Goal: Transaction & Acquisition: Purchase product/service

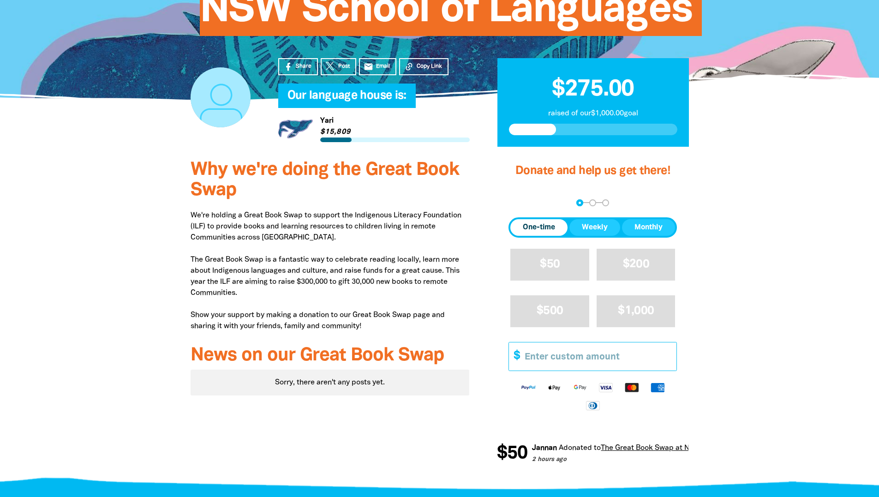
scroll to position [231, 0]
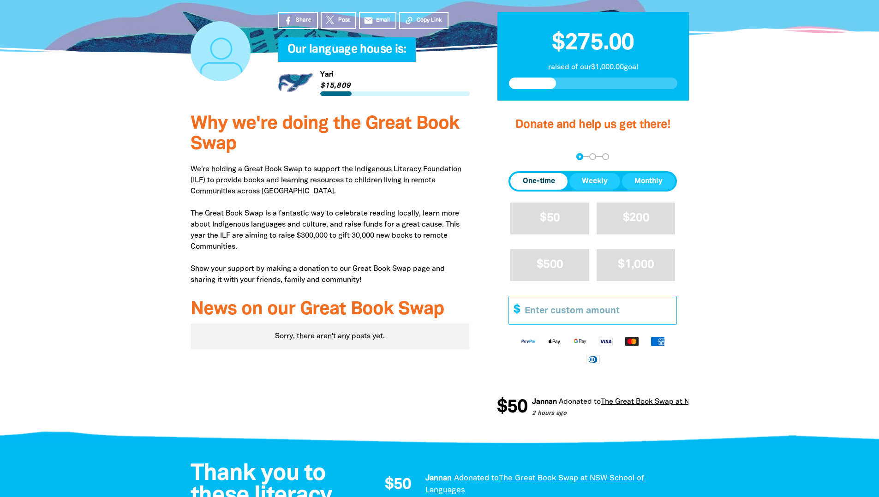
click at [586, 310] on input "Other Amount" at bounding box center [597, 310] width 158 height 28
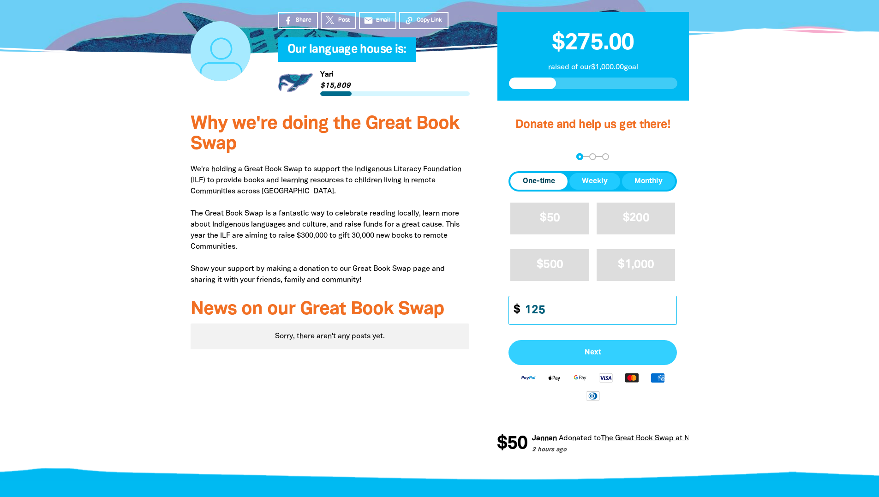
type input "125"
click at [607, 349] on span "Next" at bounding box center [593, 352] width 148 height 7
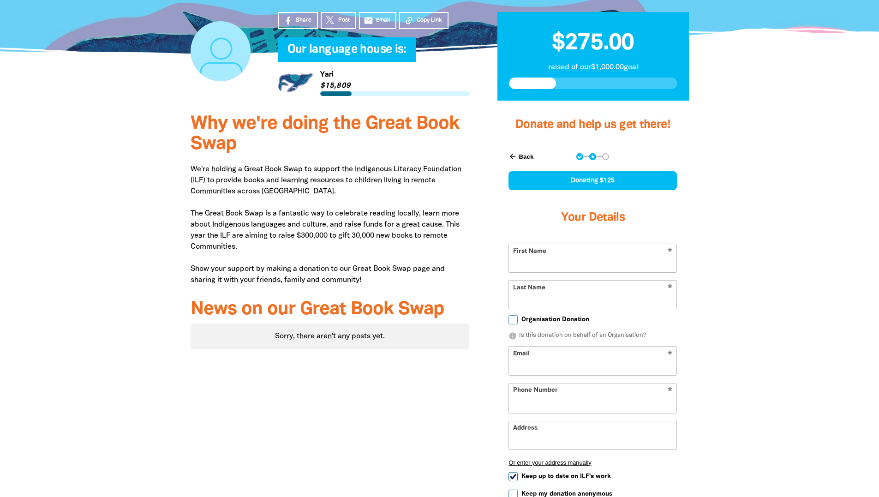
select select "AU"
click at [595, 258] on input "First Name" at bounding box center [592, 258] width 167 height 28
type input "[PERSON_NAME]"
type input "pilita73@hotmail.com"
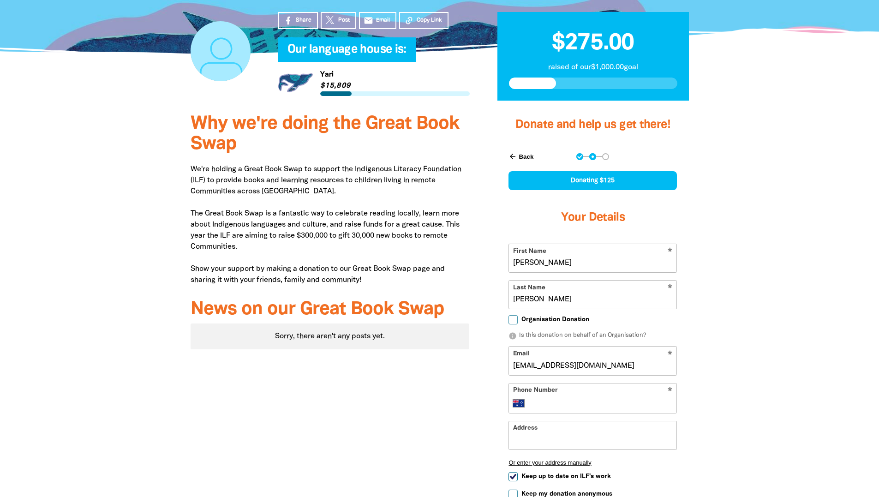
type input "+61 401 049 918"
type input "55 Inverallan Avenue"
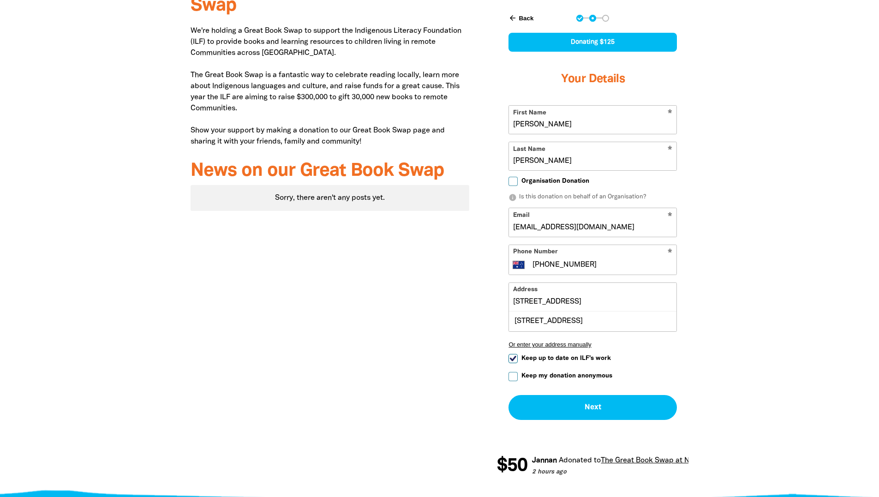
scroll to position [415, 0]
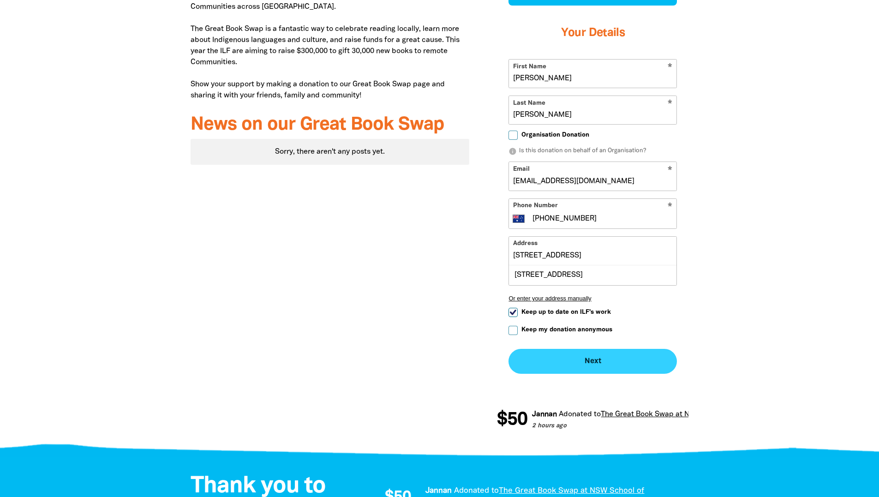
click at [629, 369] on button "Next chevron_right" at bounding box center [592, 361] width 168 height 25
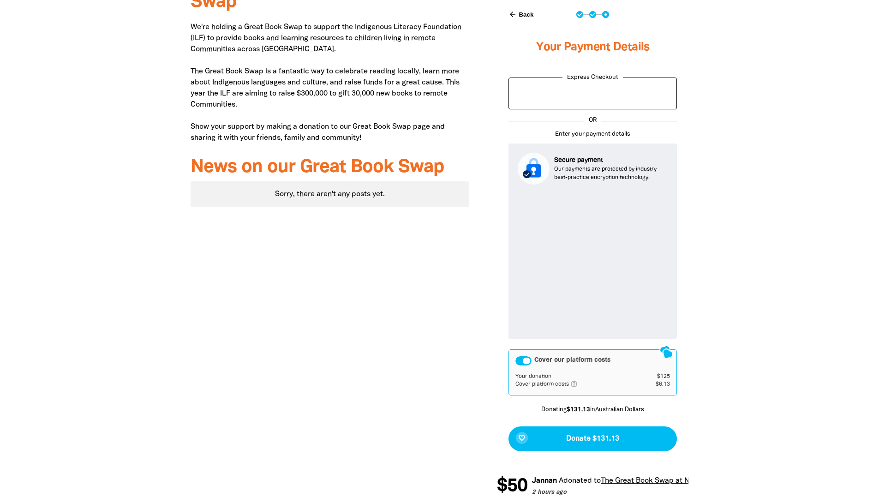
scroll to position [436, 0]
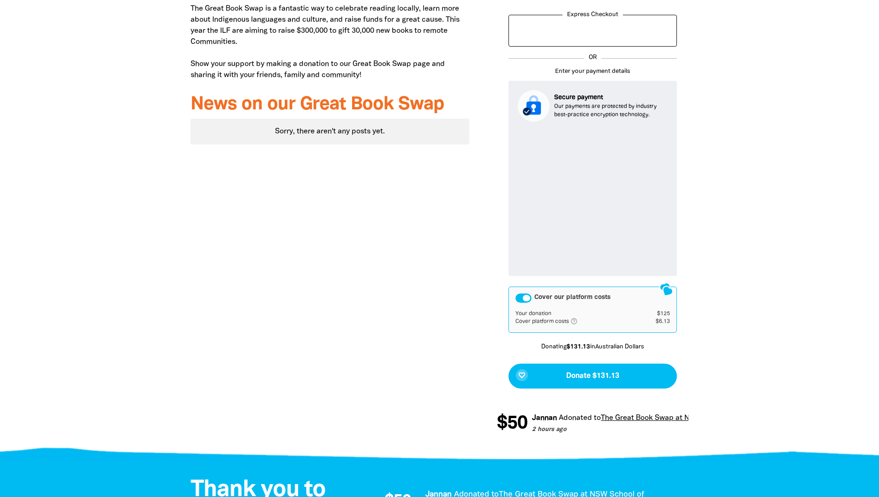
click at [518, 299] on div "Cover our platform costs" at bounding box center [523, 297] width 16 height 9
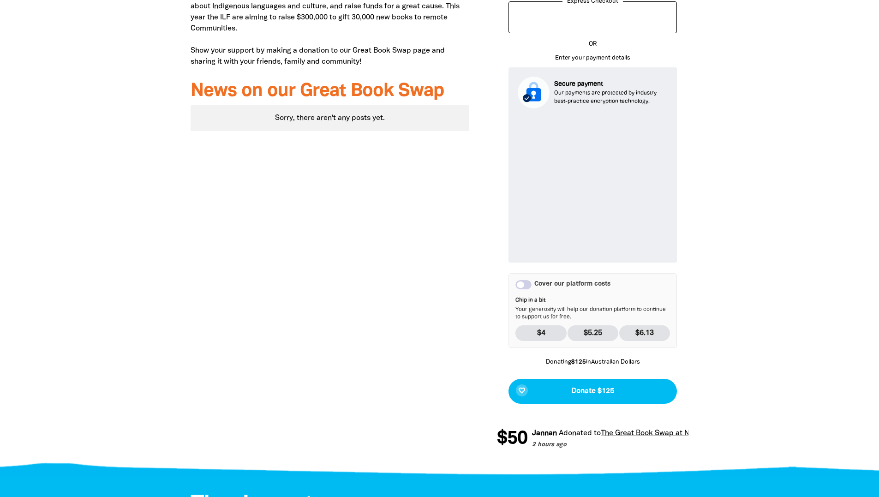
scroll to position [482, 0]
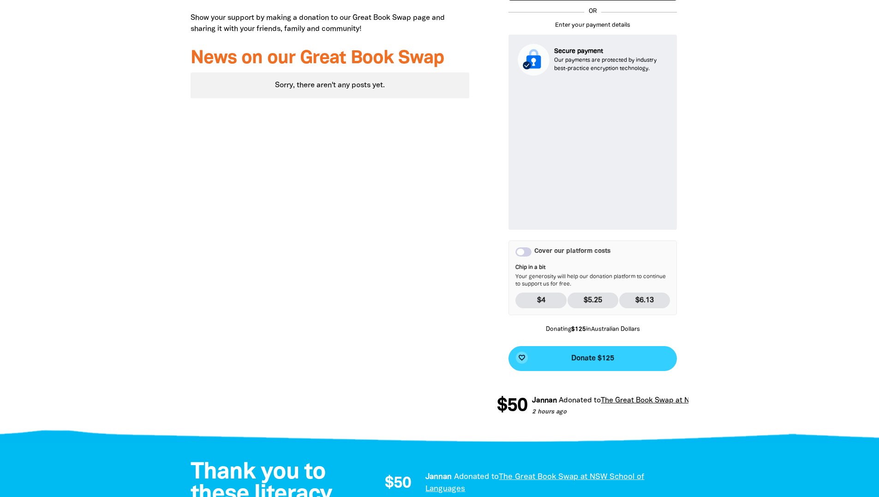
click at [602, 363] on button "favorite_border Donate $125" at bounding box center [592, 358] width 168 height 25
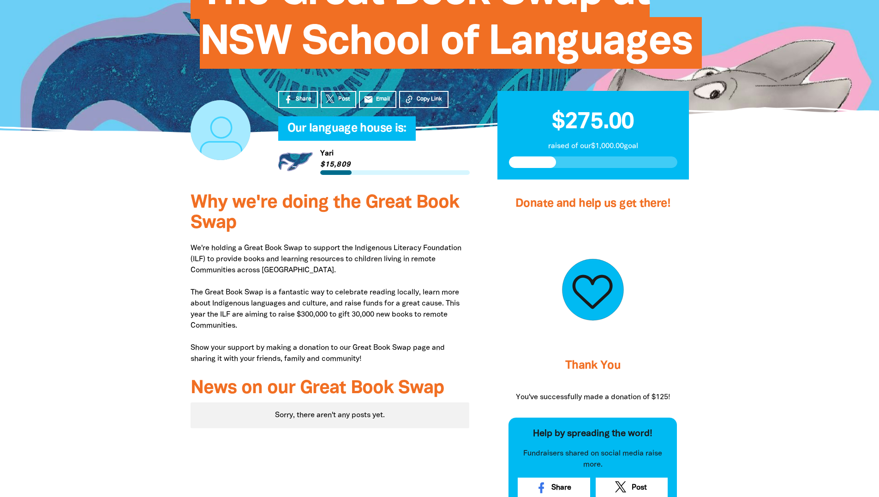
scroll to position [139, 0]
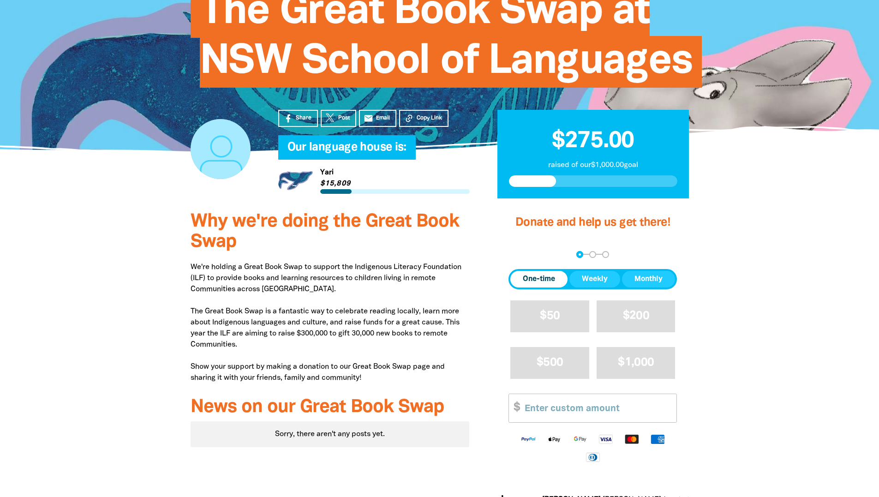
scroll to position [138, 0]
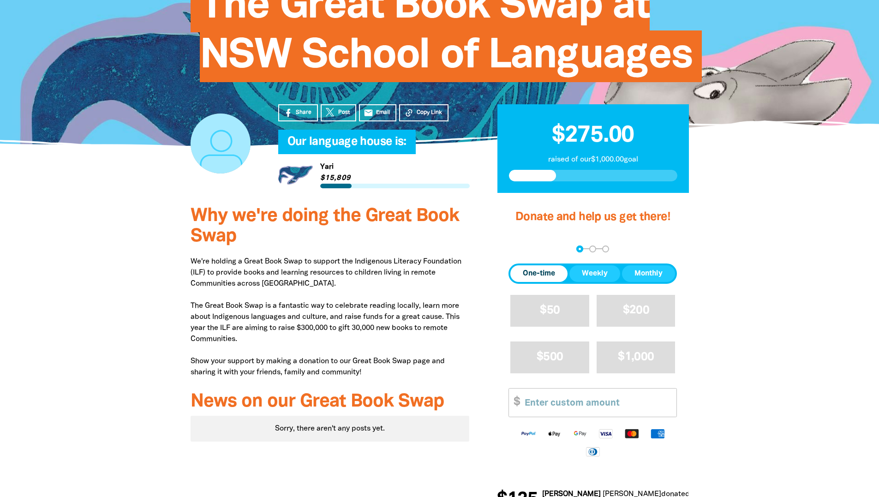
click at [345, 311] on p "We're holding a Great Book Swap to support the Indigenous Literacy Foundation (…" at bounding box center [330, 317] width 279 height 122
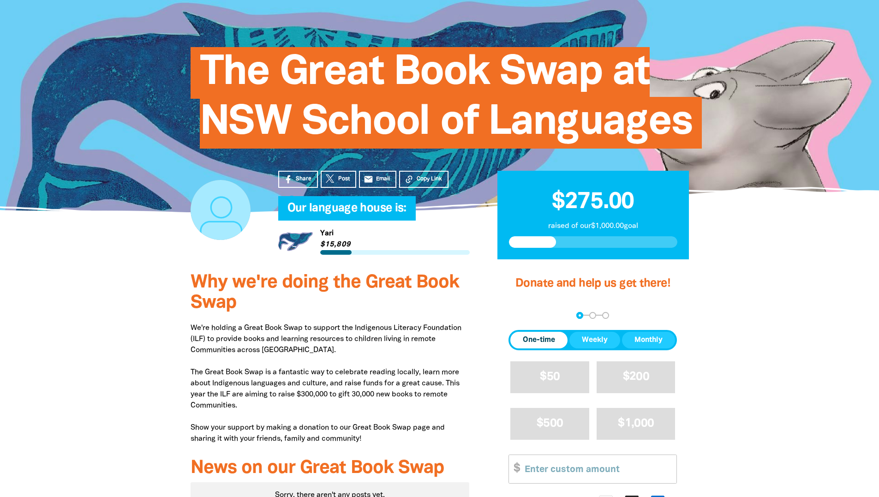
scroll to position [0, 0]
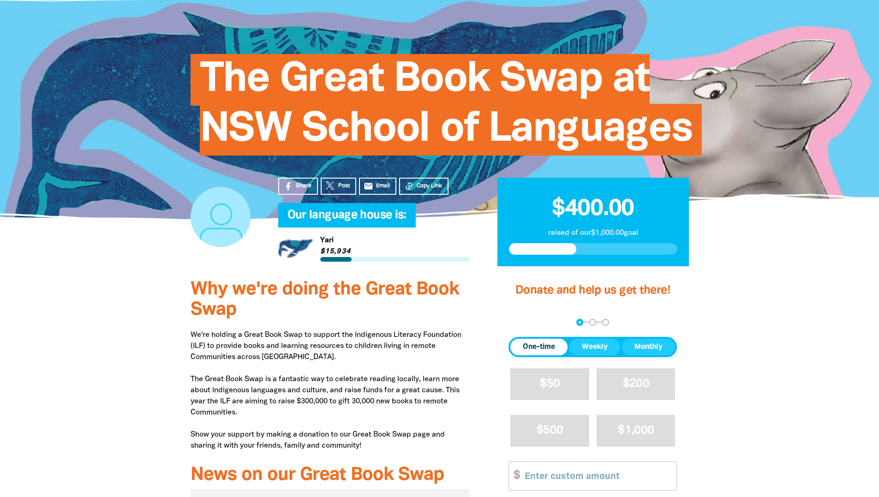
scroll to position [46, 0]
